Goal: Use online tool/utility: Utilize a website feature to perform a specific function

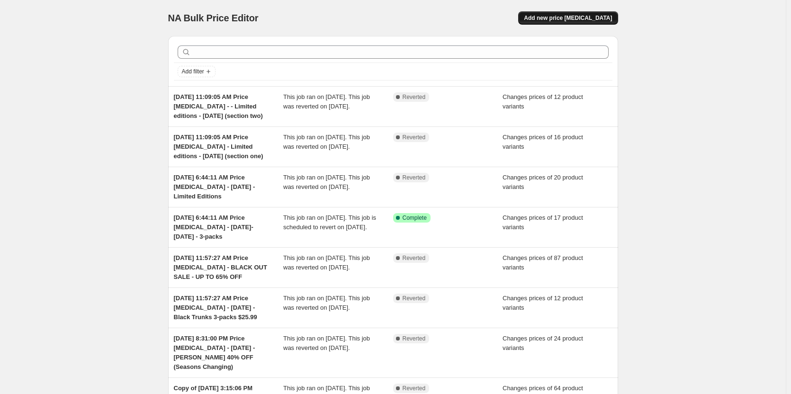
click at [552, 22] on button "Add new price [MEDICAL_DATA]" at bounding box center [567, 17] width 99 height 13
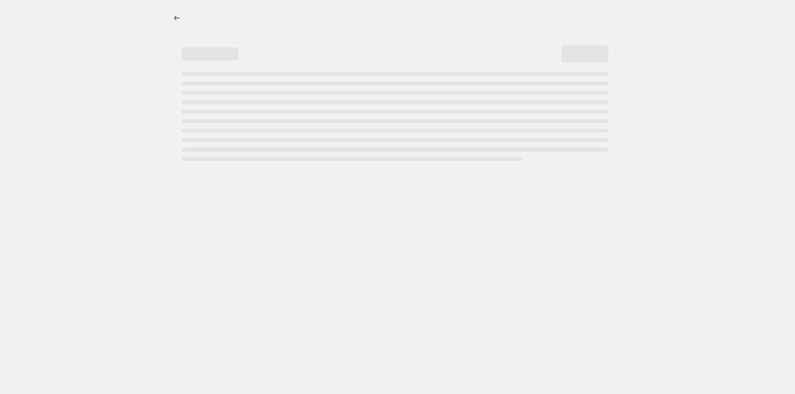
select select "percentage"
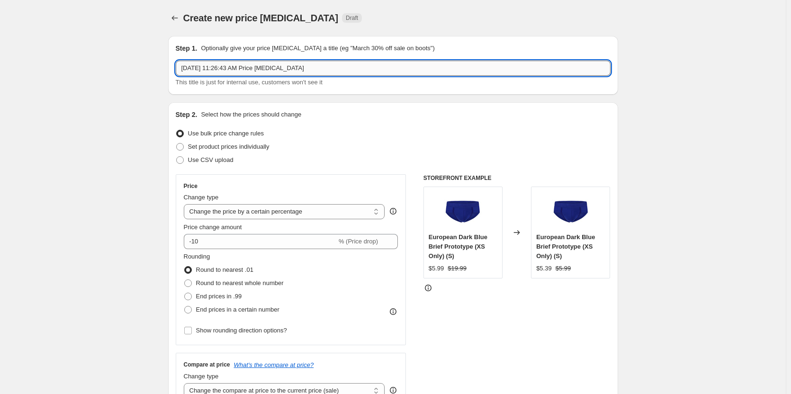
click at [338, 65] on input "[DATE] 11:26:43 AM Price [MEDICAL_DATA]" at bounding box center [393, 68] width 435 height 15
type input "[DATE] 11:26:43 AM Price [MEDICAL_DATA] - [DATE] - Molten Lava Red's"
click at [219, 150] on span "Set product prices individually" at bounding box center [228, 146] width 81 height 7
click at [177, 143] on input "Set product prices individually" at bounding box center [176, 143] width 0 height 0
radio input "true"
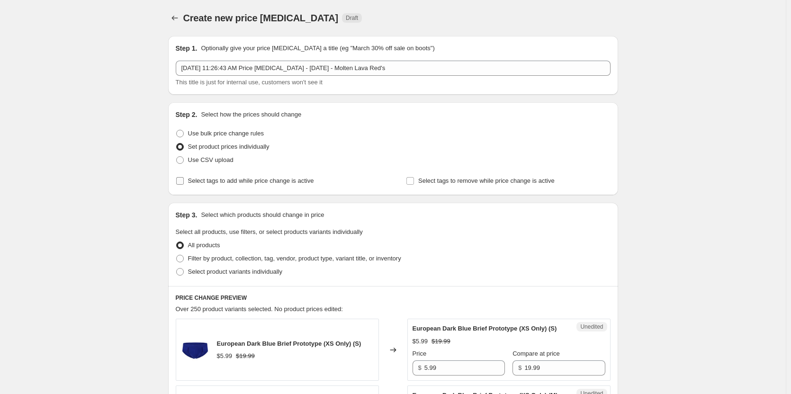
click at [212, 184] on span "Select tags to add while price change is active" at bounding box center [251, 180] width 126 height 7
click at [184, 184] on input "Select tags to add while price change is active" at bounding box center [180, 181] width 8 height 8
checkbox input "true"
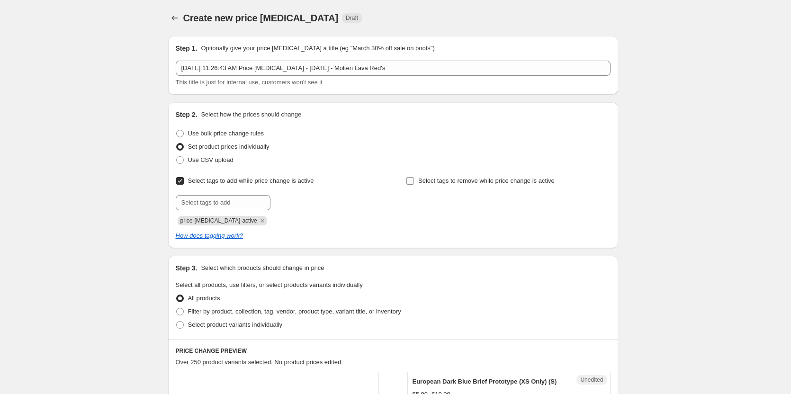
click at [429, 174] on label "Select tags to remove while price change is active" at bounding box center [480, 180] width 149 height 13
click at [414, 177] on input "Select tags to remove while price change is active" at bounding box center [410, 181] width 8 height 8
checkbox input "true"
click at [230, 204] on input "text" at bounding box center [223, 202] width 95 height 15
type input "dc"
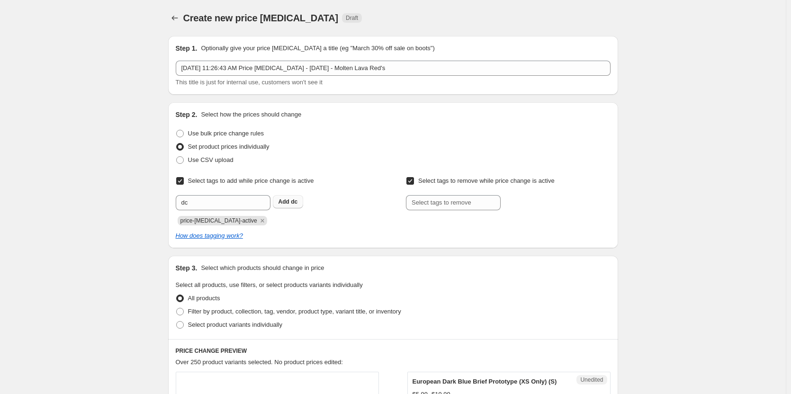
click at [291, 196] on button "Add dc" at bounding box center [288, 201] width 31 height 13
click at [457, 198] on input "text" at bounding box center [453, 202] width 95 height 15
type input "dc"
click at [529, 205] on button "Add dc" at bounding box center [518, 201] width 31 height 13
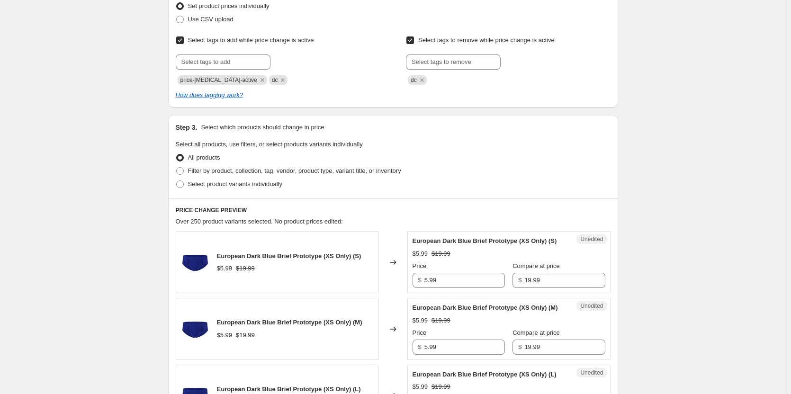
scroll to position [142, 0]
click at [286, 168] on span "Filter by product, collection, tag, vendor, product type, variant title, or inv…" at bounding box center [294, 169] width 213 height 7
click at [177, 166] on input "Filter by product, collection, tag, vendor, product type, variant title, or inv…" at bounding box center [176, 166] width 0 height 0
radio input "true"
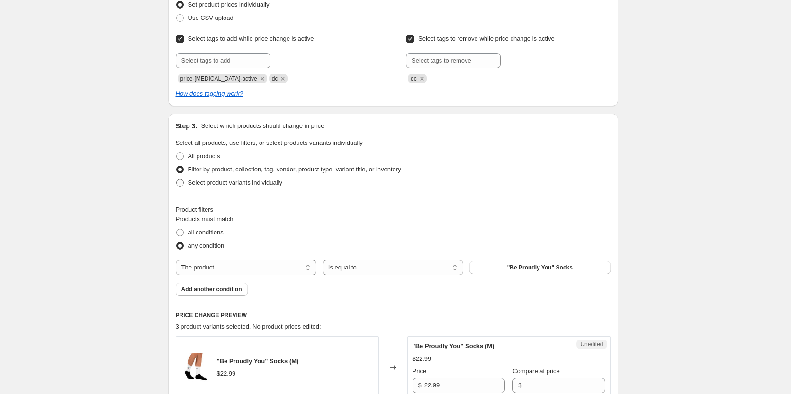
click at [264, 179] on span "Select product variants individually" at bounding box center [235, 182] width 94 height 7
click at [177, 179] on input "Select product variants individually" at bounding box center [176, 179] width 0 height 0
radio input "true"
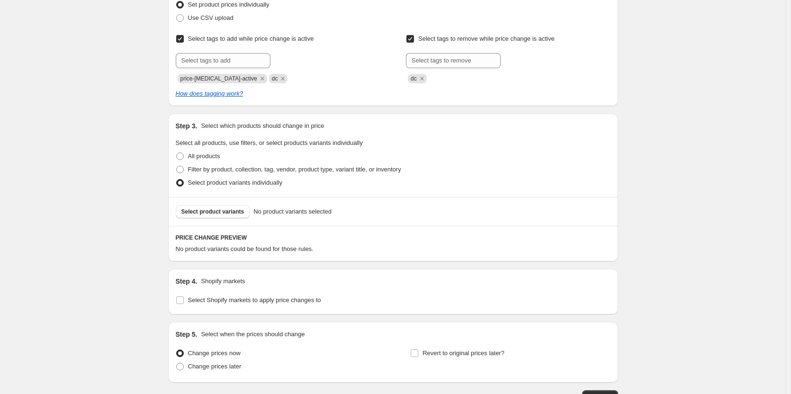
click at [231, 222] on div "Select product variants No product variants selected" at bounding box center [393, 211] width 450 height 29
click at [224, 214] on span "Select product variants" at bounding box center [212, 212] width 63 height 8
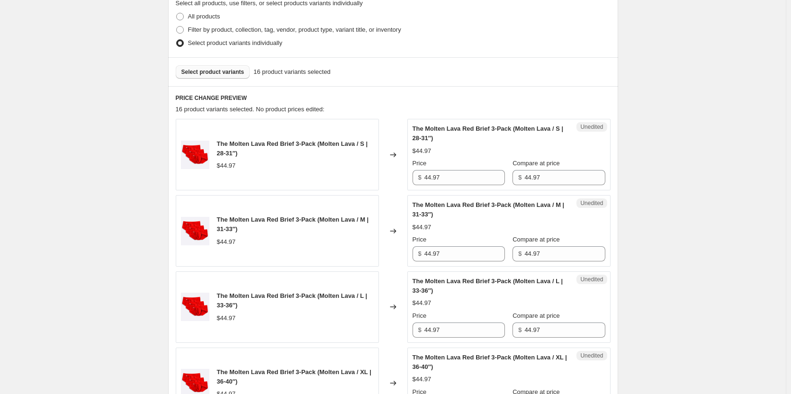
scroll to position [284, 0]
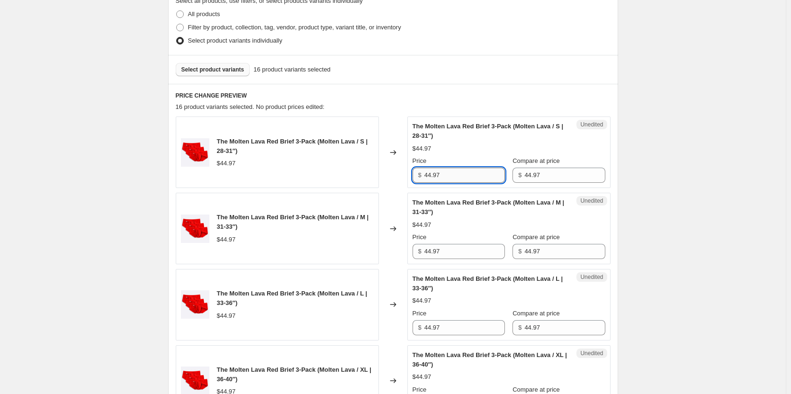
click at [462, 170] on input "44.97" at bounding box center [464, 175] width 80 height 15
type input "27.99"
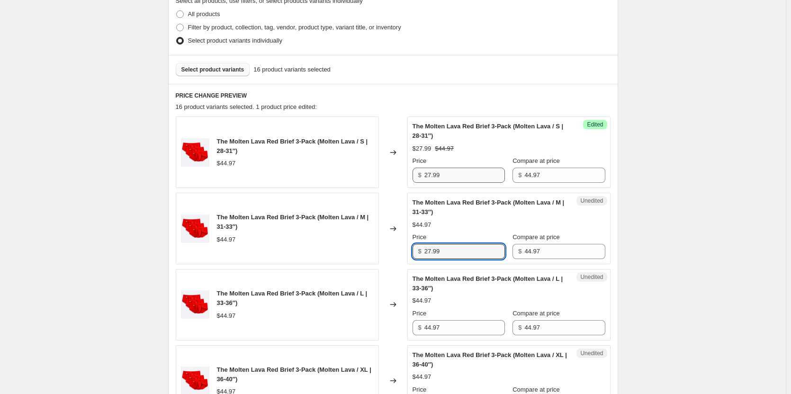
type input "27.99"
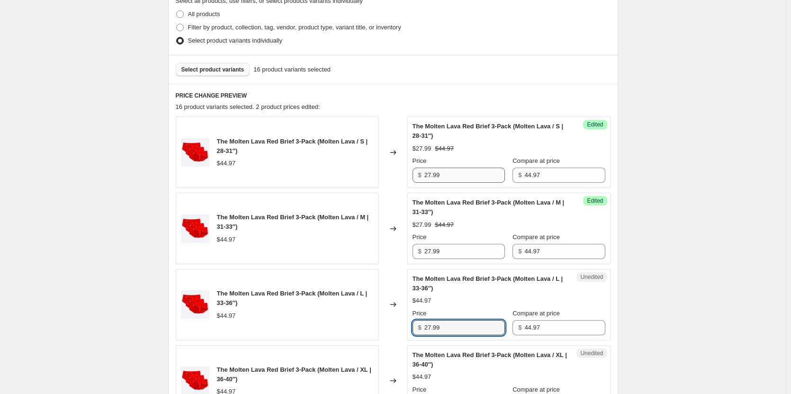
type input "27.99"
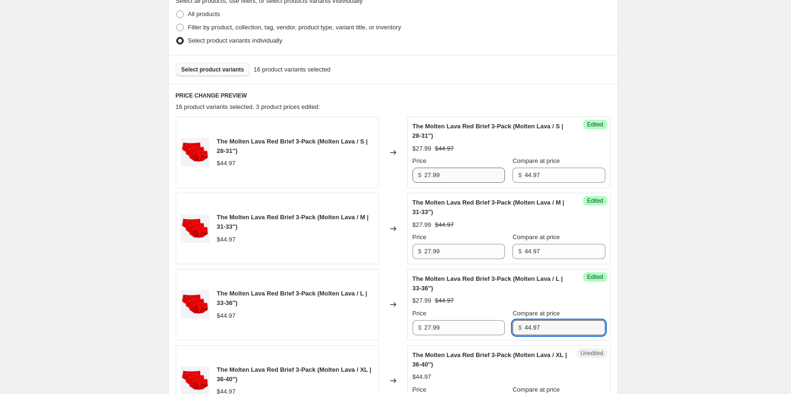
scroll to position [491, 0]
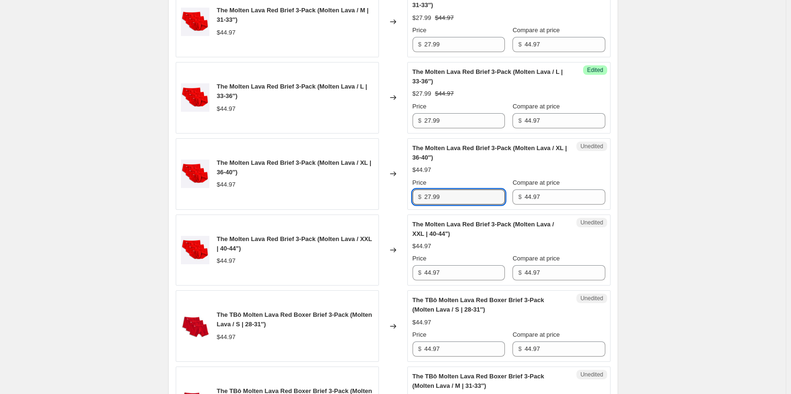
type input "27.99"
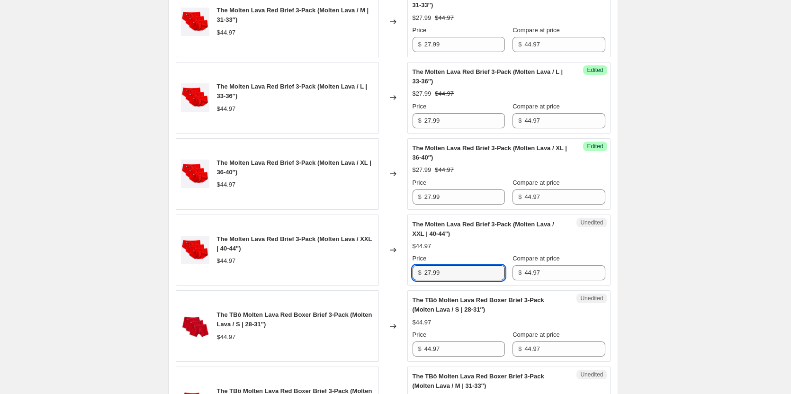
type input "27.99"
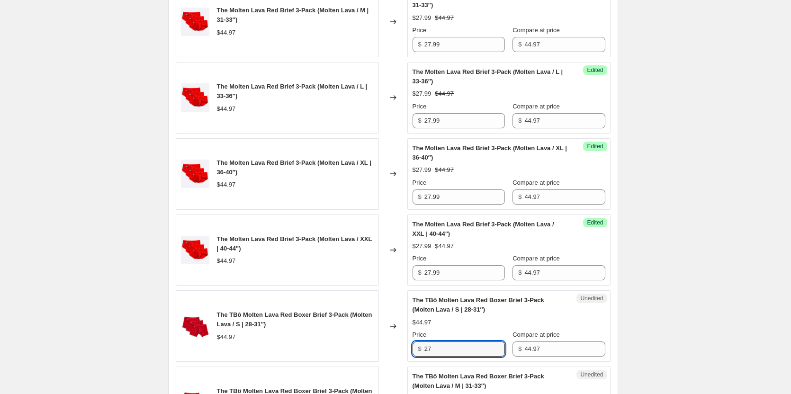
type input "2"
type input "28.99"
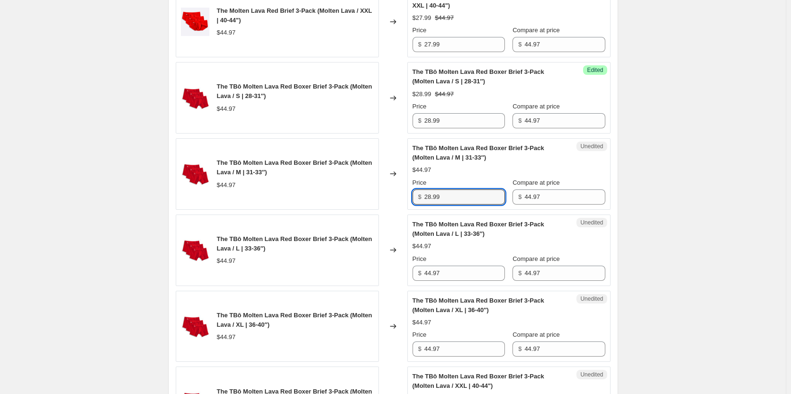
type input "28.99"
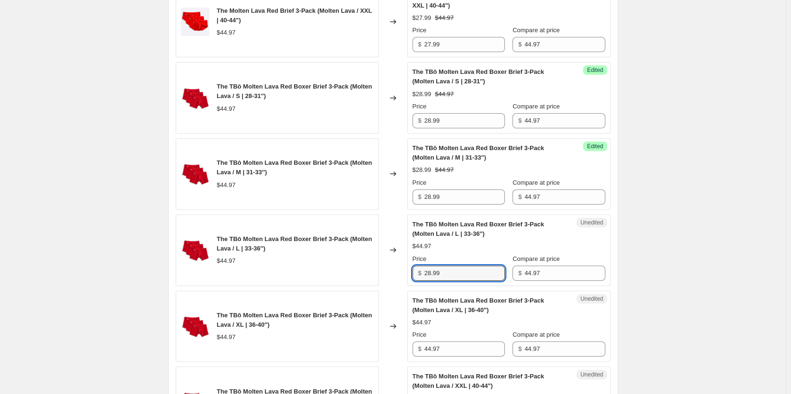
type input "28.99"
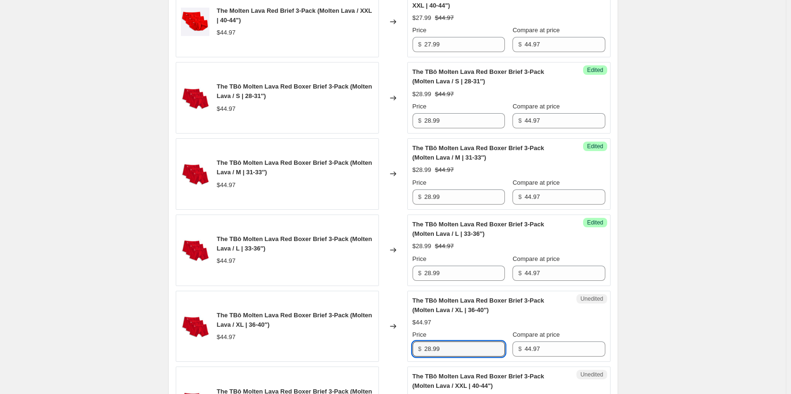
type input "28.99"
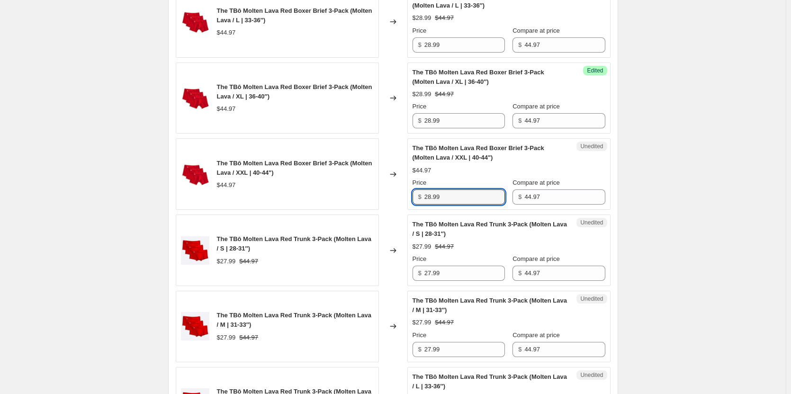
type input "28.99"
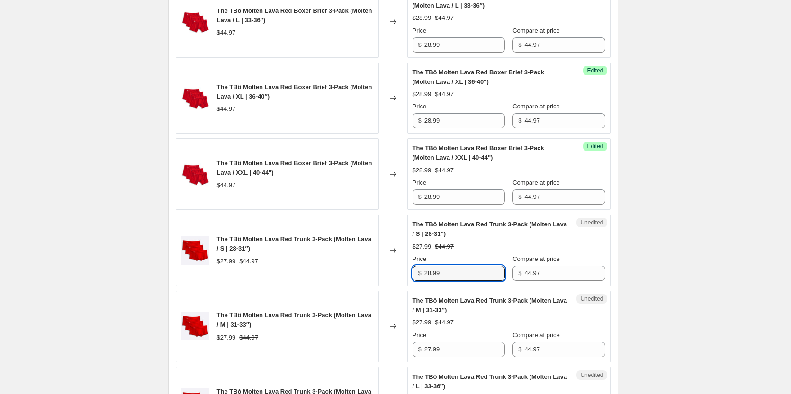
type input "28.99"
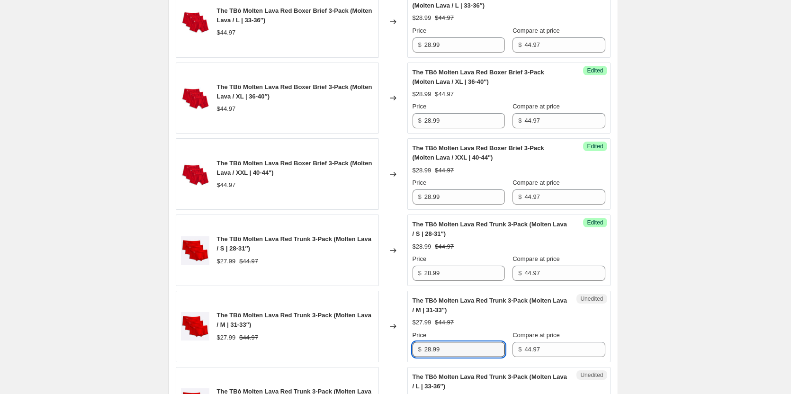
type input "28.99"
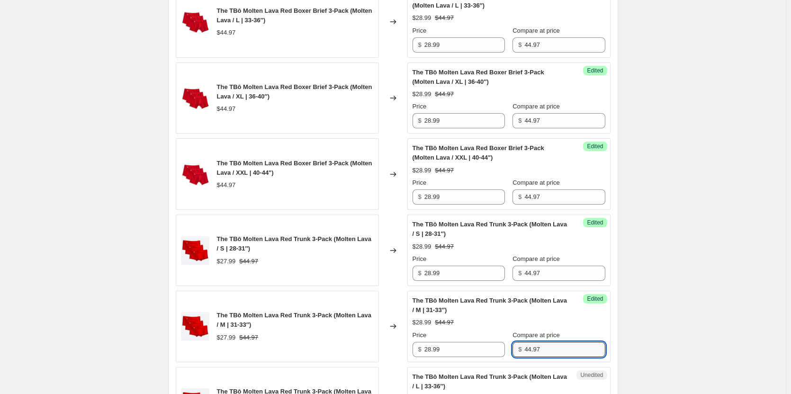
scroll to position [1176, 0]
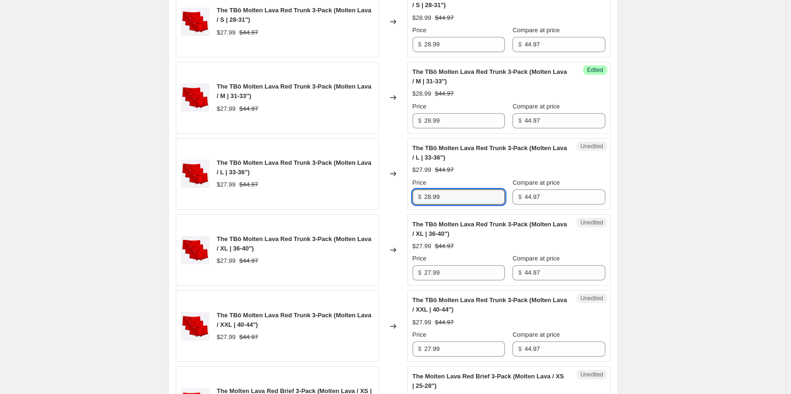
type input "28.99"
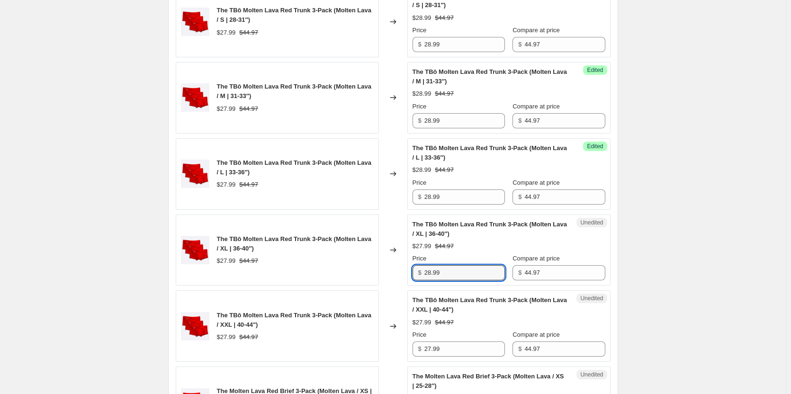
type input "28.99"
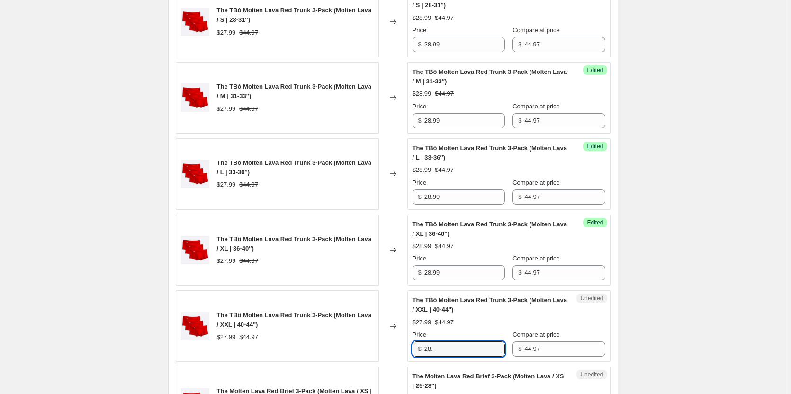
scroll to position [1034, 0]
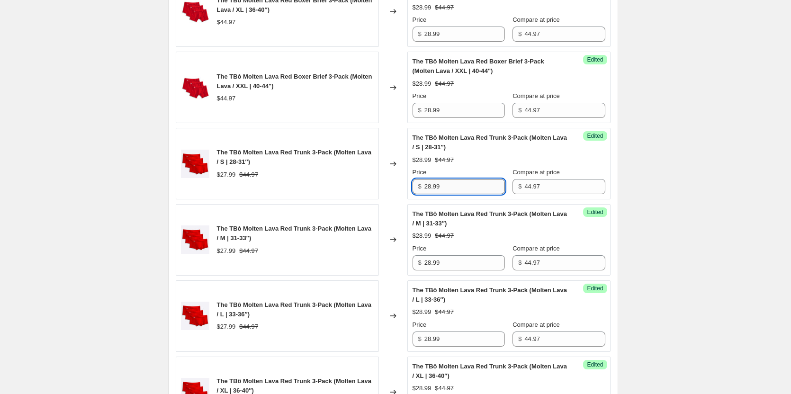
type input "27.99"
click at [455, 184] on input "28.99" at bounding box center [464, 186] width 80 height 15
type input "24.99"
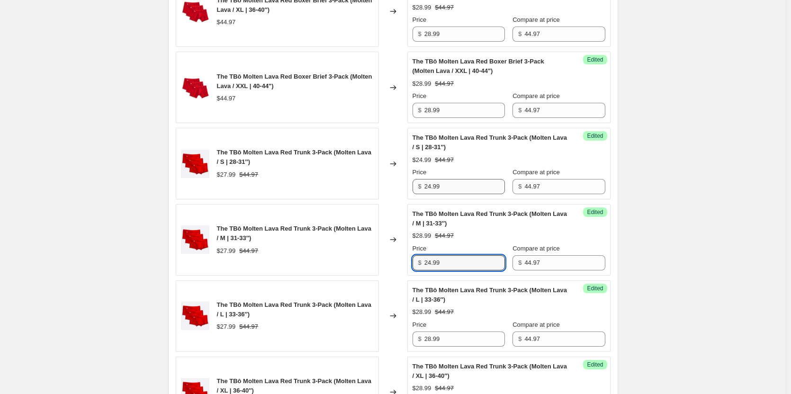
type input "24.99"
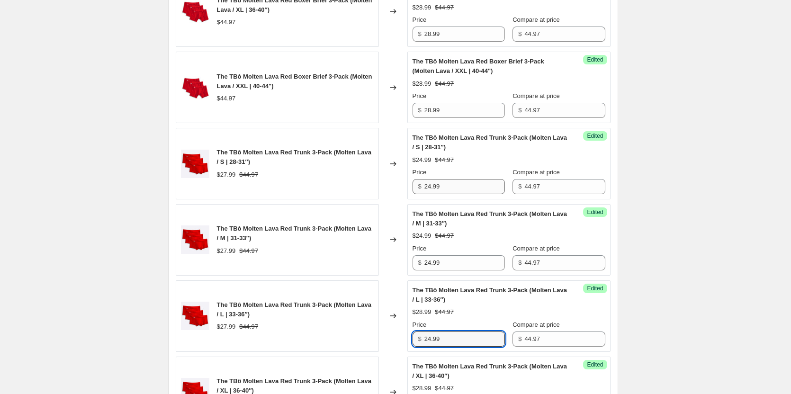
type input "24.99"
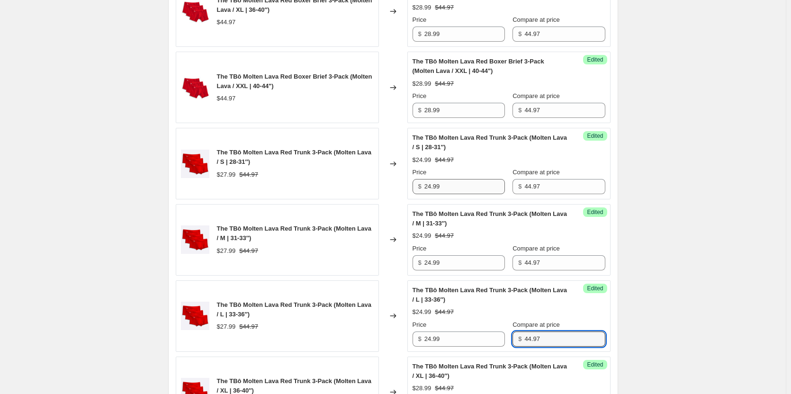
scroll to position [1252, 0]
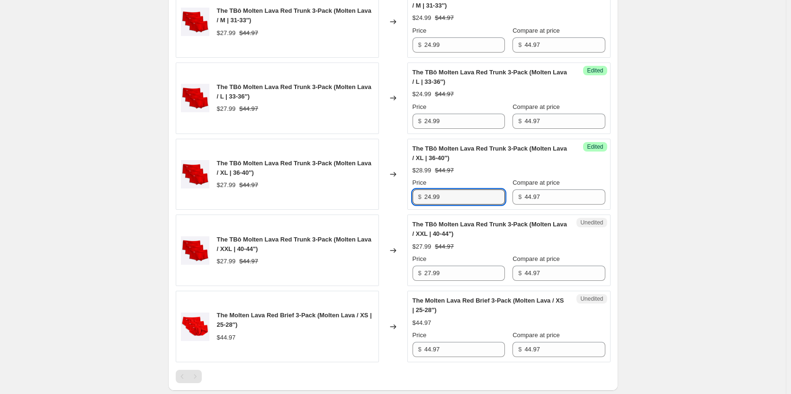
type input "24.99"
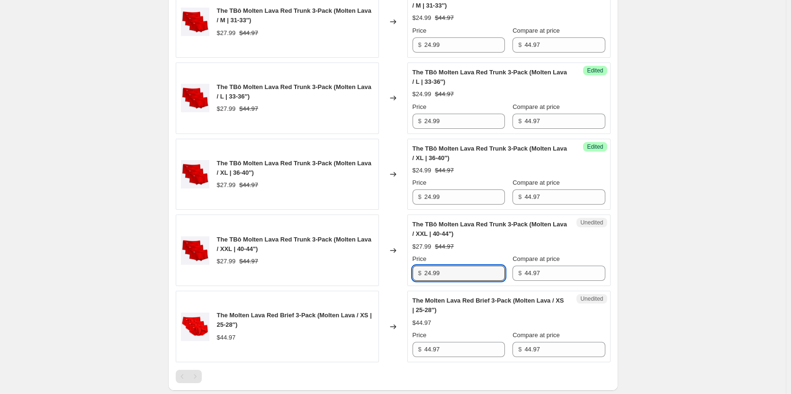
type input "24.99"
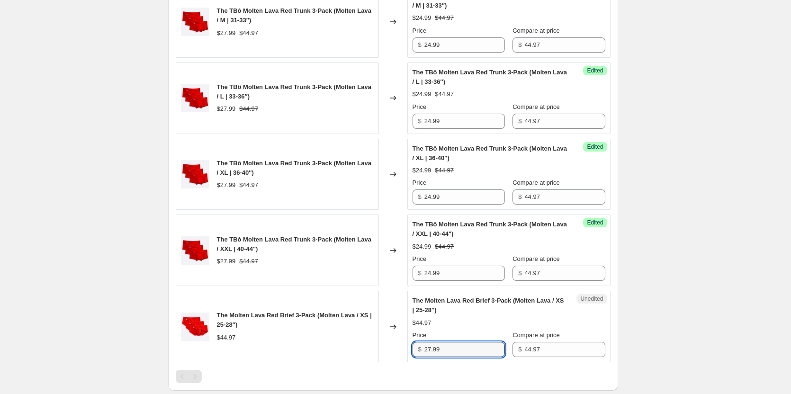
type input "27.99"
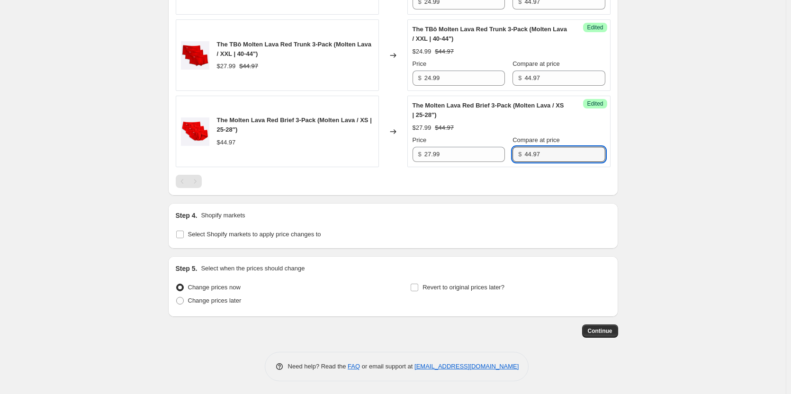
scroll to position [1448, 0]
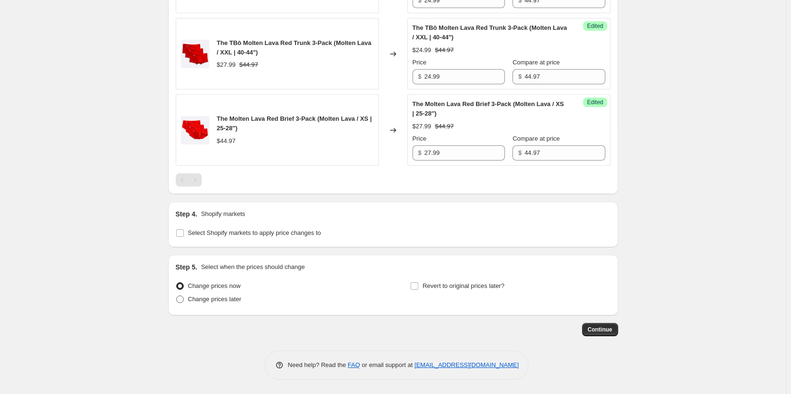
click at [211, 301] on span "Change prices later" at bounding box center [214, 298] width 53 height 7
click at [177, 296] on input "Change prices later" at bounding box center [176, 295] width 0 height 0
radio input "true"
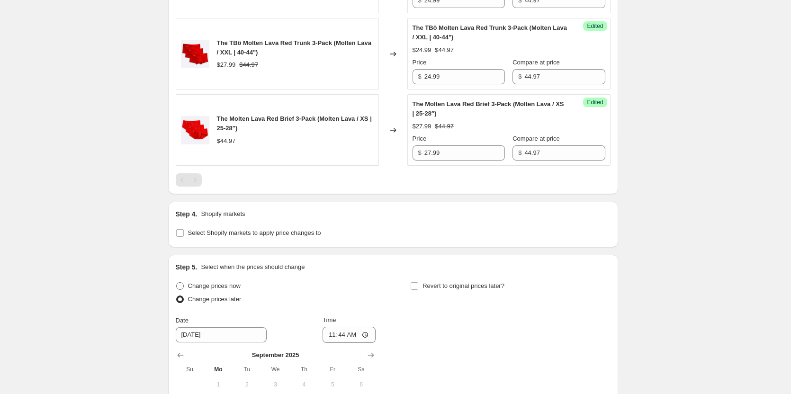
click at [213, 284] on span "Change prices now" at bounding box center [214, 285] width 53 height 7
click at [177, 283] on input "Change prices now" at bounding box center [176, 282] width 0 height 0
radio input "true"
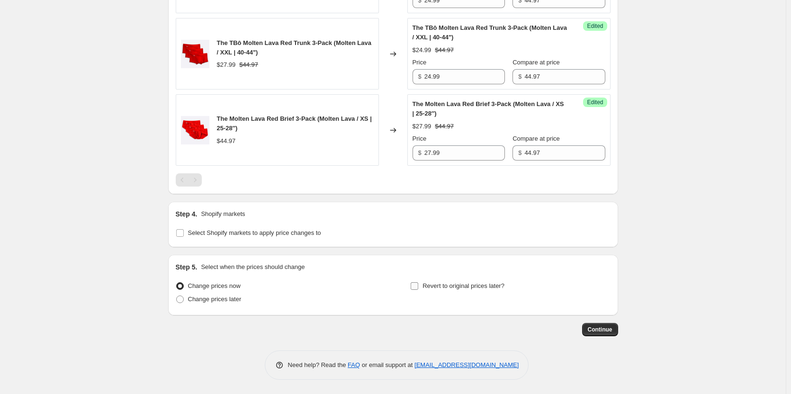
click at [427, 286] on span "Revert to original prices later?" at bounding box center [463, 285] width 82 height 7
click at [418, 286] on input "Revert to original prices later?" at bounding box center [414, 286] width 8 height 8
checkbox input "true"
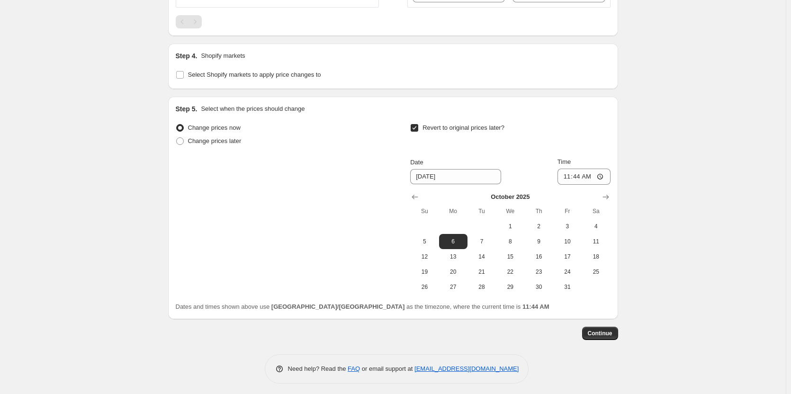
scroll to position [1610, 0]
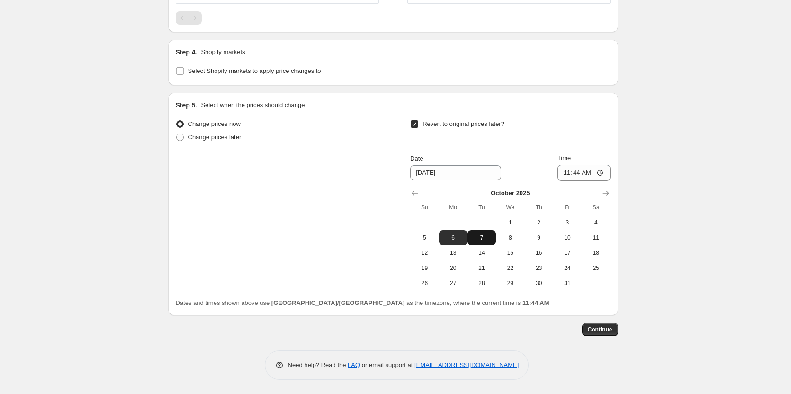
click at [476, 233] on button "7" at bounding box center [481, 237] width 28 height 15
type input "[DATE]"
click at [584, 175] on input "11:44" at bounding box center [583, 173] width 53 height 16
type input "09:00"
click at [605, 327] on span "Continue" at bounding box center [599, 330] width 25 height 8
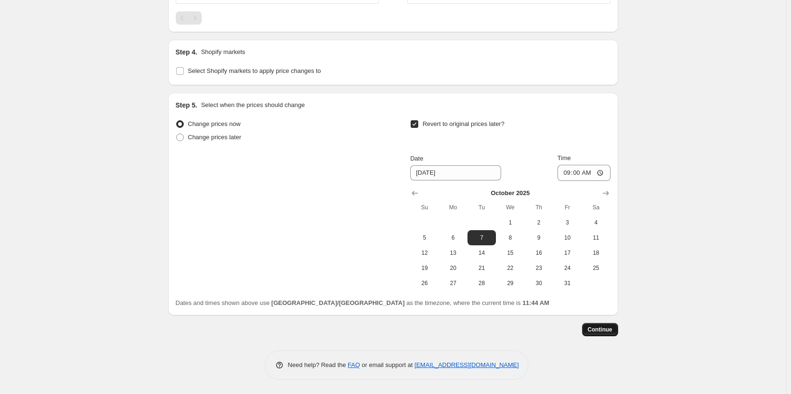
scroll to position [0, 0]
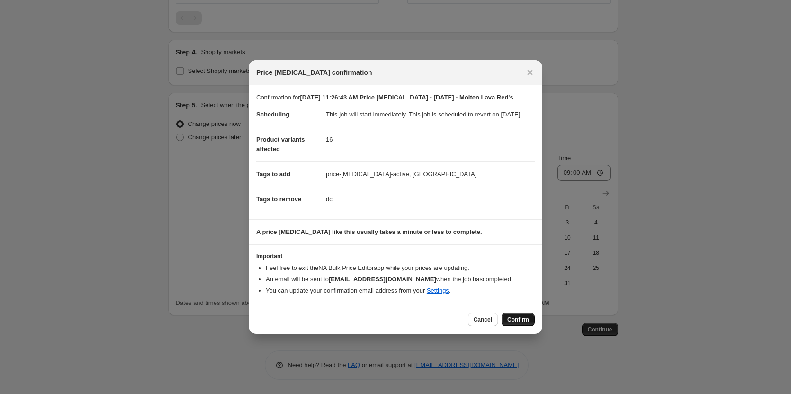
click at [512, 320] on button "Confirm" at bounding box center [517, 319] width 33 height 13
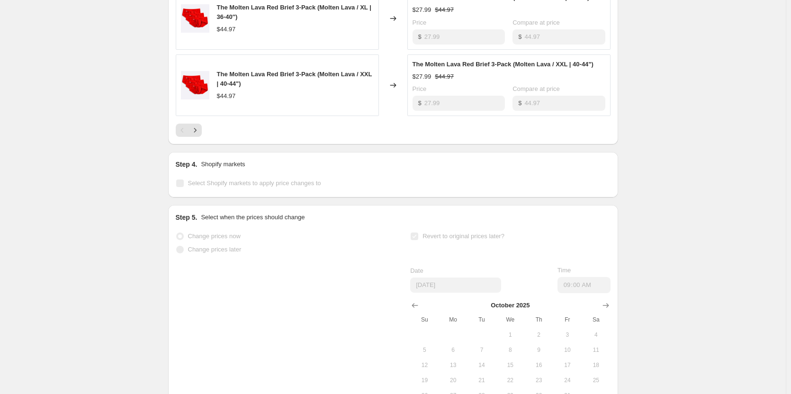
scroll to position [567, 0]
